Goal: Task Accomplishment & Management: Manage account settings

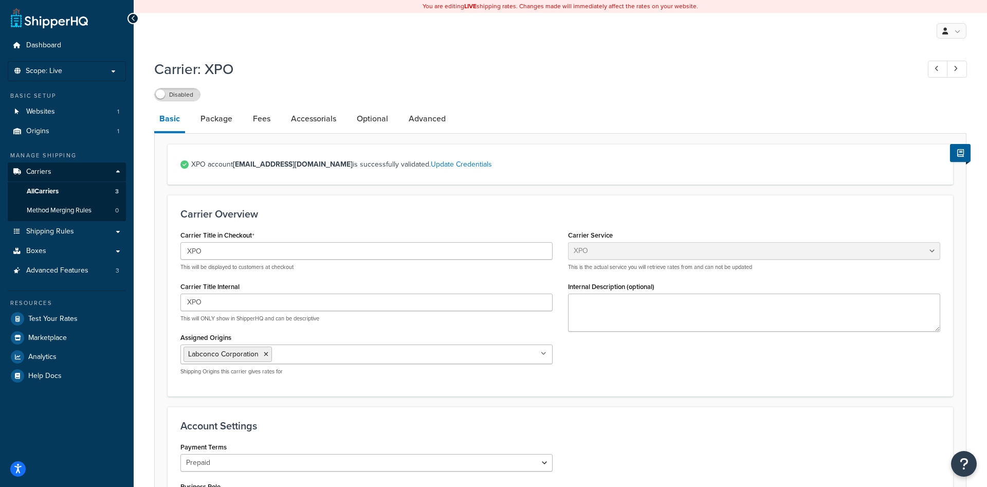
select select "xpoFreight"
select select "THIRD PARTY"
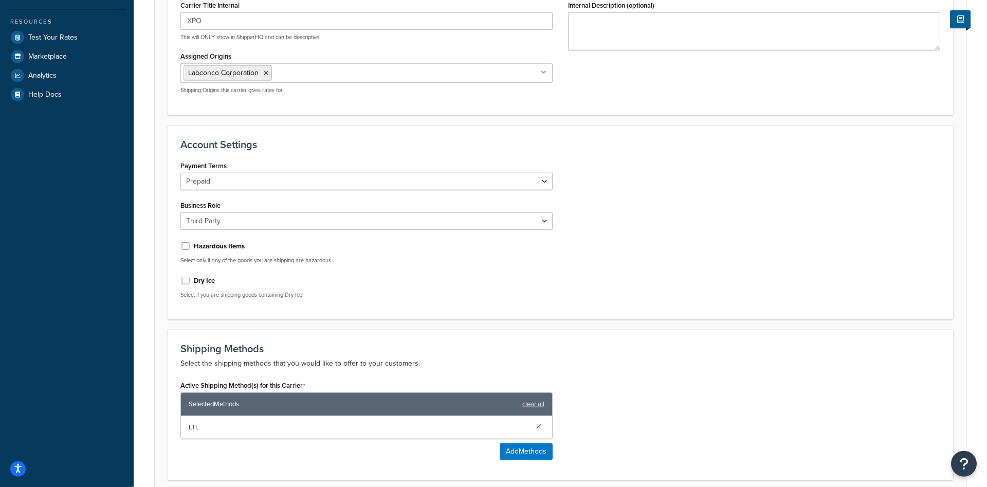
scroll to position [420, 0]
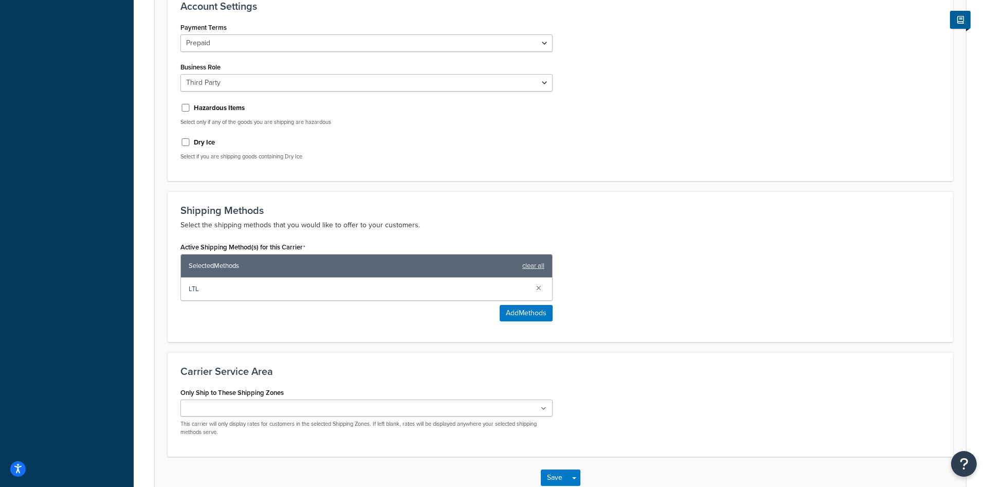
click at [277, 295] on span "LTL" at bounding box center [358, 289] width 339 height 14
click at [699, 285] on div "Active Shipping Method(s) for this Carrier Selected Methods clear all LTL Add M…" at bounding box center [560, 284] width 775 height 89
click at [669, 243] on div "Active Shipping Method(s) for this Carrier Selected Methods clear all LTL Add M…" at bounding box center [560, 284] width 775 height 89
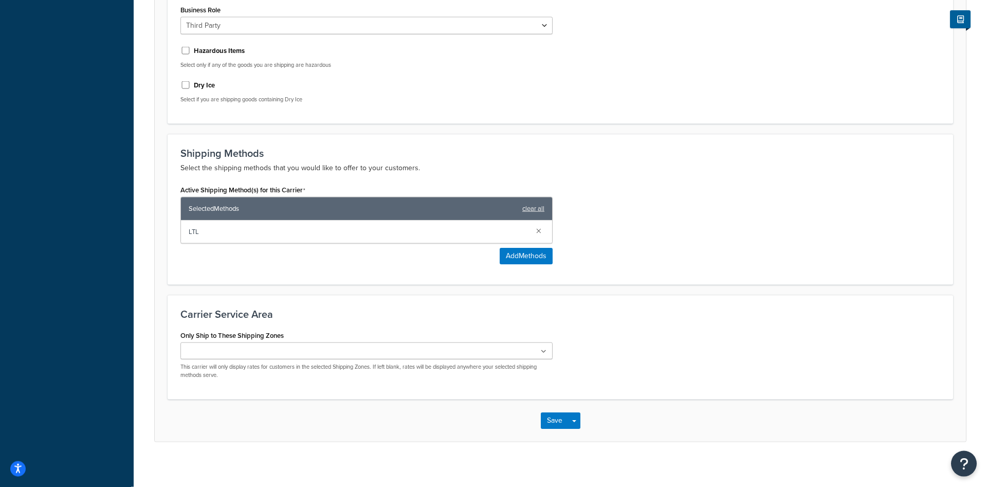
scroll to position [222, 0]
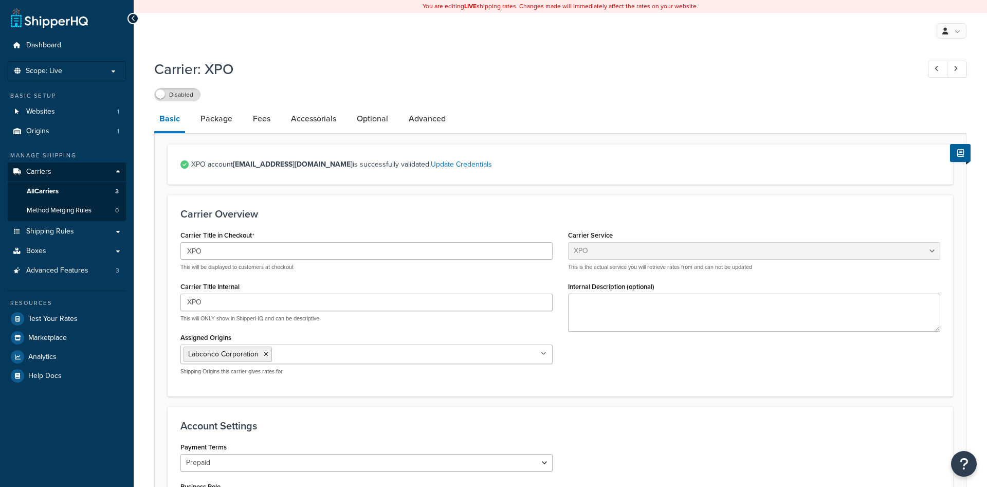
select select "xpoFreight"
select select "THIRD PARTY"
click at [53, 162] on link "Carriers" at bounding box center [67, 171] width 118 height 19
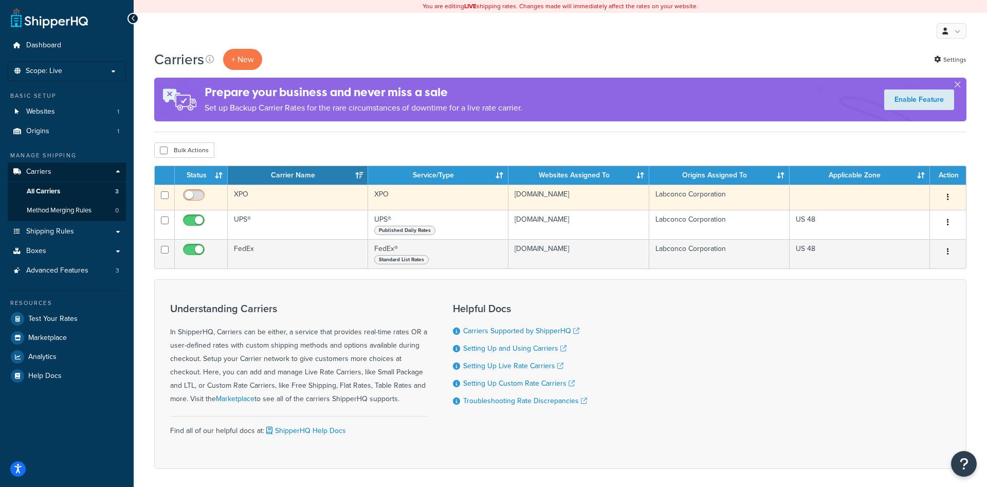
click at [197, 196] on input "checkbox" at bounding box center [195, 197] width 28 height 13
click at [202, 192] on input "checkbox" at bounding box center [195, 197] width 28 height 13
checkbox input "false"
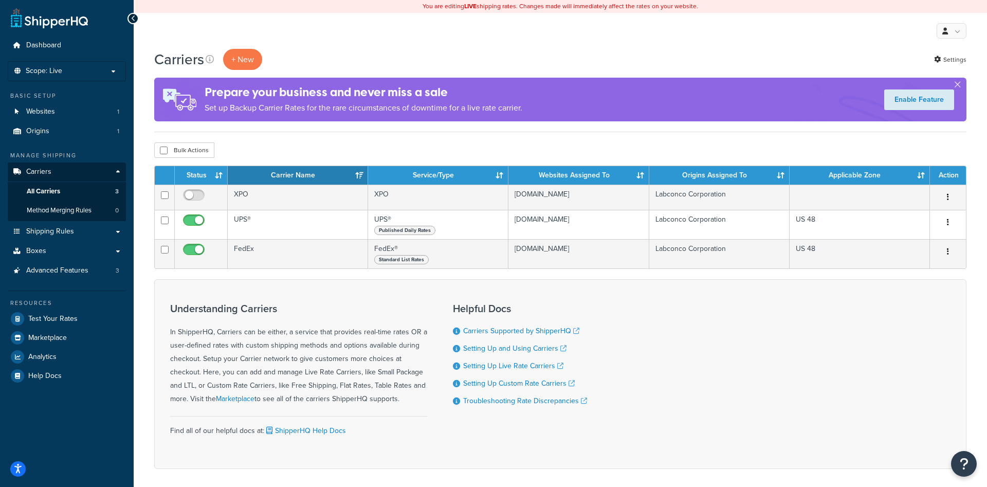
click at [294, 136] on div "Carriers + New Settings Prepare your business and never miss a sale Set up Back…" at bounding box center [560, 277] width 853 height 456
